Goal: Complete application form: Complete application form

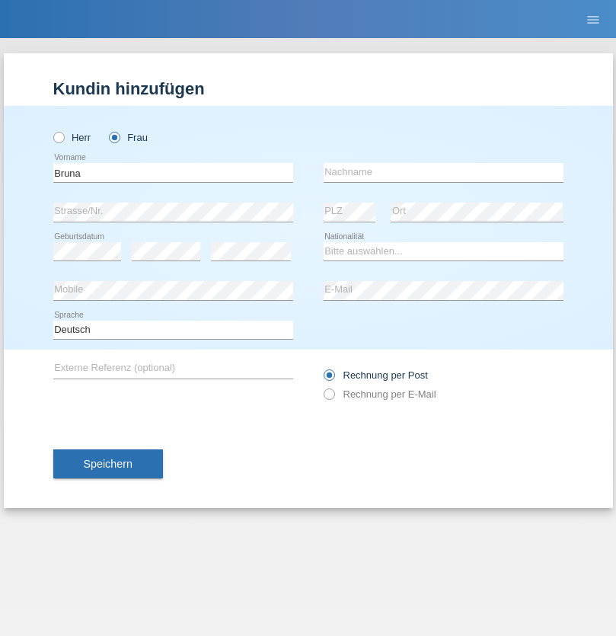
type input "Bruna"
click at [443, 172] on input "text" at bounding box center [444, 172] width 240 height 19
type input "Jesus"
select select "CH"
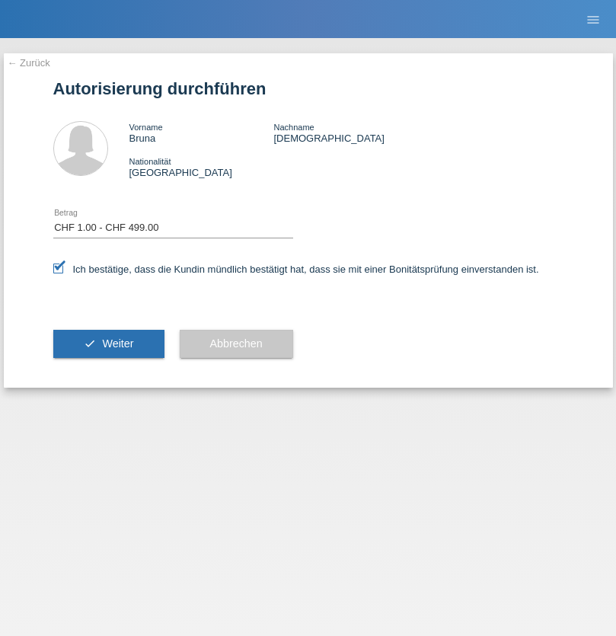
select select "1"
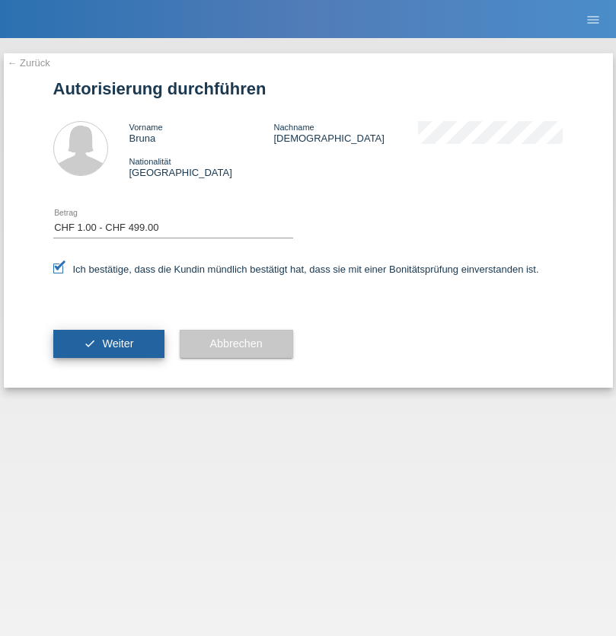
click at [108, 344] on span "Weiter" at bounding box center [117, 343] width 31 height 12
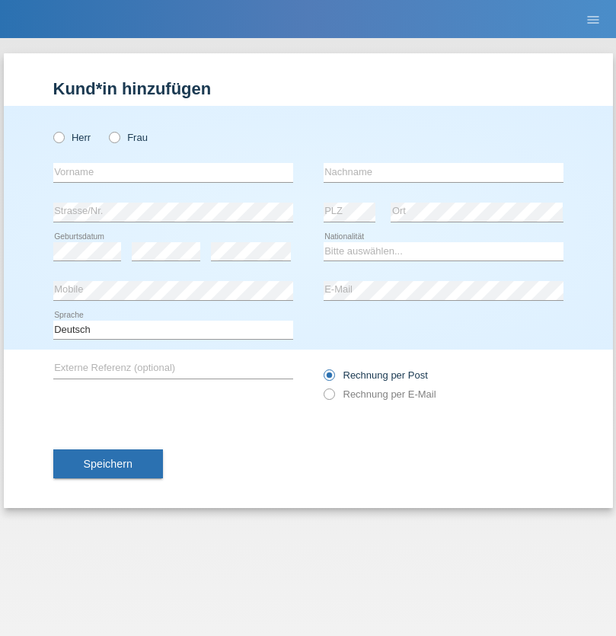
radio input "true"
click at [173, 172] on input "text" at bounding box center [173, 172] width 240 height 19
type input "[PERSON_NAME]"
click at [443, 172] on input "text" at bounding box center [444, 172] width 240 height 19
type input "Bougatef"
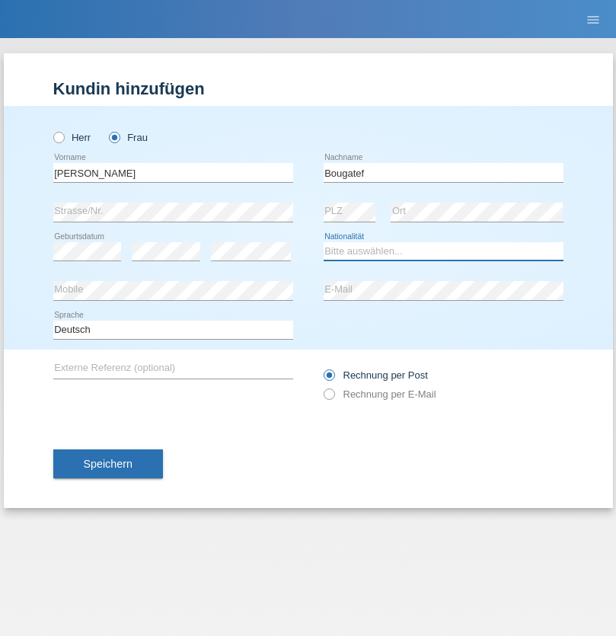
select select "CH"
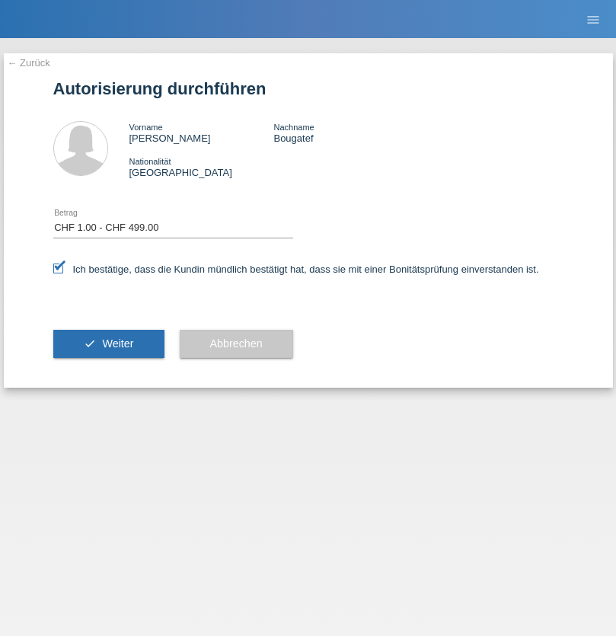
select select "1"
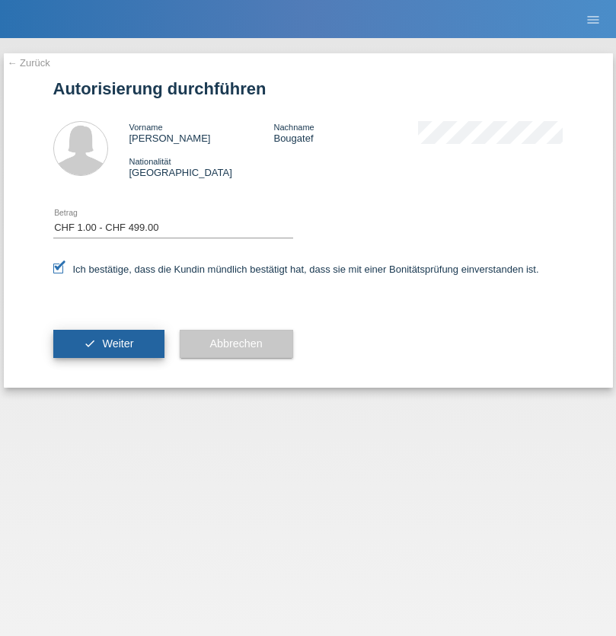
click at [108, 344] on span "Weiter" at bounding box center [117, 343] width 31 height 12
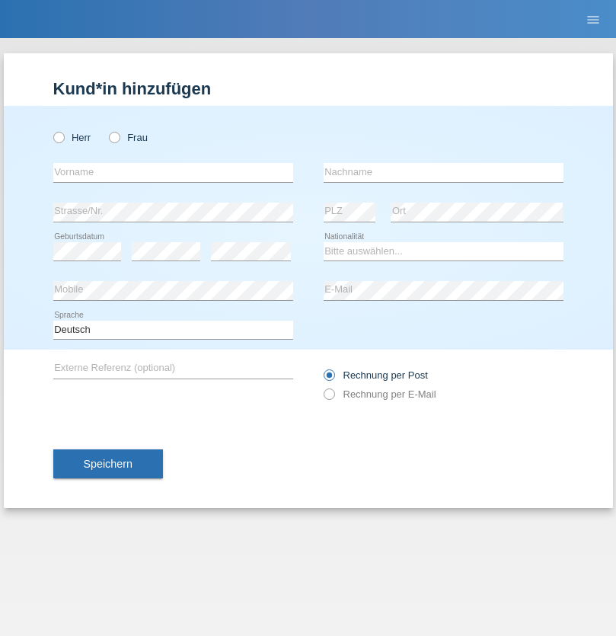
radio input "true"
click at [173, 172] on input "text" at bounding box center [173, 172] width 240 height 19
type input "[PERSON_NAME]"
click at [443, 172] on input "text" at bounding box center [444, 172] width 240 height 19
type input "Dias"
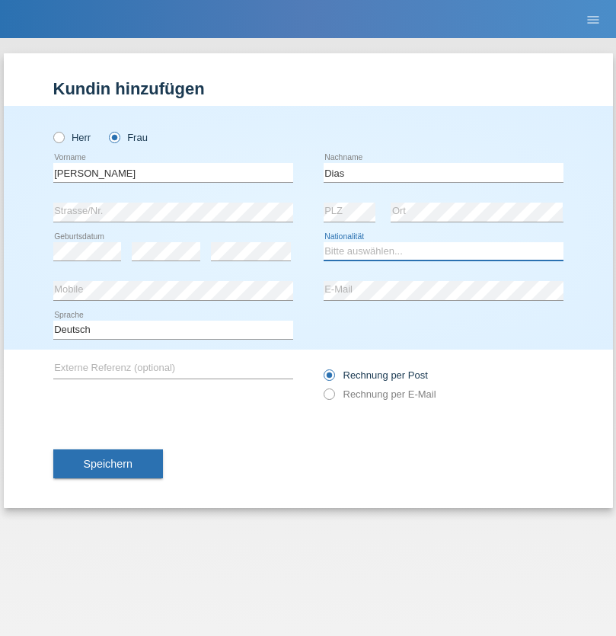
select select "PT"
select select "C"
select select "13"
select select "01"
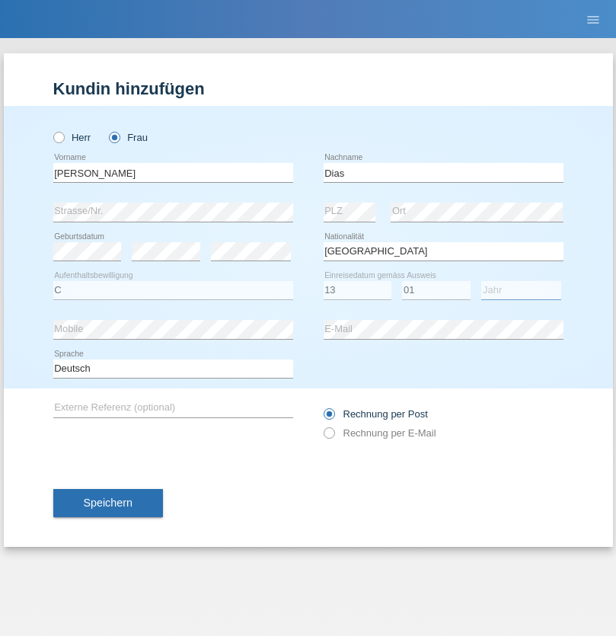
select select "2021"
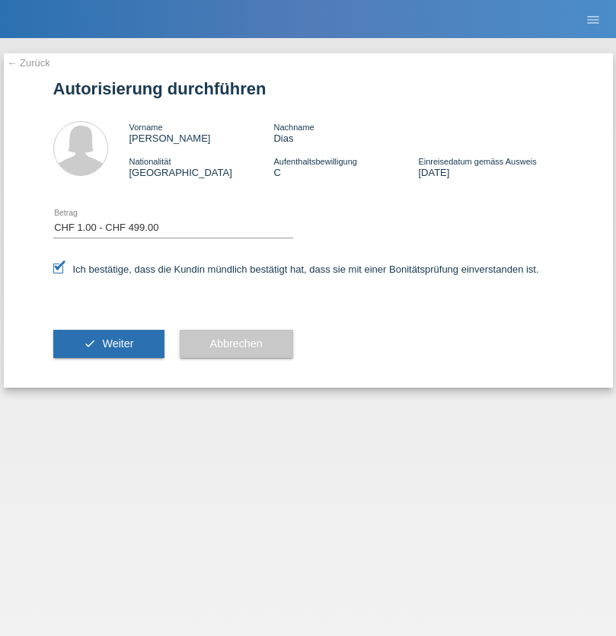
select select "1"
click at [108, 344] on span "Weiter" at bounding box center [117, 343] width 31 height 12
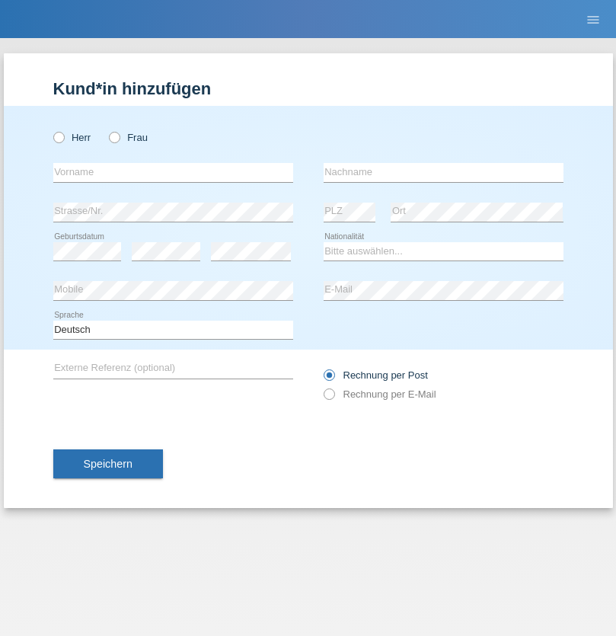
radio input "true"
click at [173, 172] on input "text" at bounding box center [173, 172] width 240 height 19
type input "[PERSON_NAME]"
click at [443, 172] on input "text" at bounding box center [444, 172] width 240 height 19
type input "Heldner"
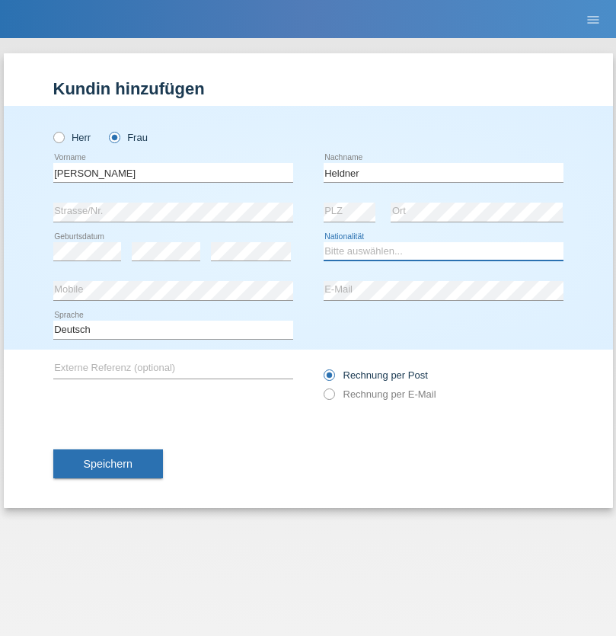
select select "CH"
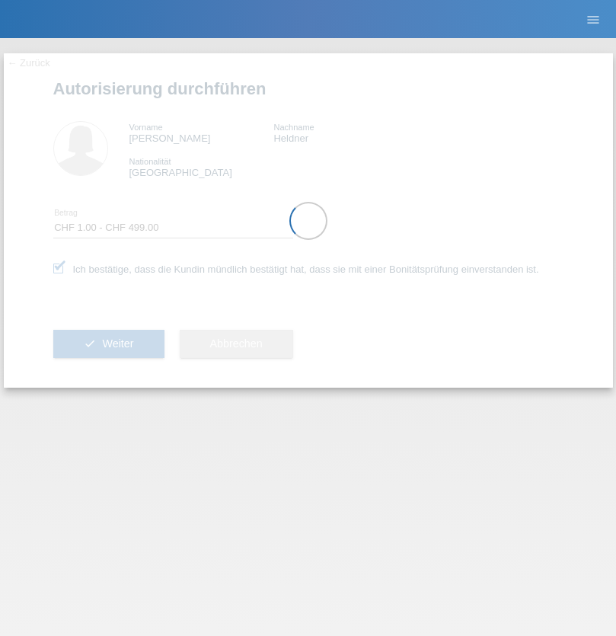
select select "1"
